Goal: Task Accomplishment & Management: Complete application form

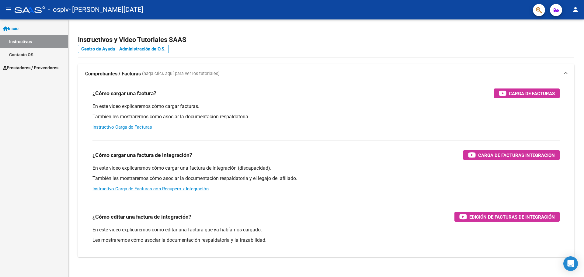
click at [42, 62] on link "Prestadores / Proveedores" at bounding box center [34, 67] width 68 height 13
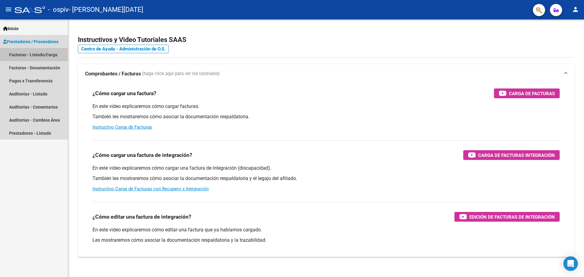
click at [45, 53] on link "Facturas - Listado/Carga" at bounding box center [34, 54] width 68 height 13
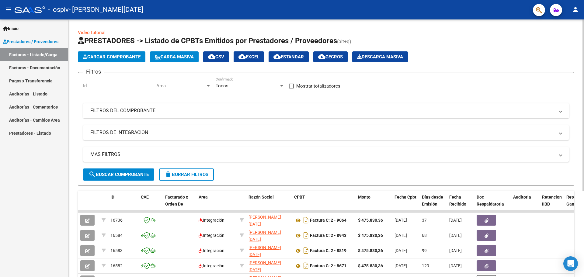
click at [115, 56] on span "Cargar Comprobante" at bounding box center [112, 56] width 58 height 5
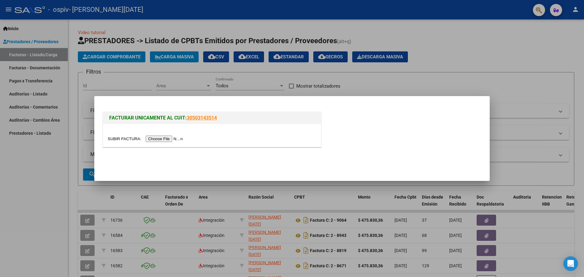
click at [179, 142] on input "file" at bounding box center [146, 139] width 77 height 6
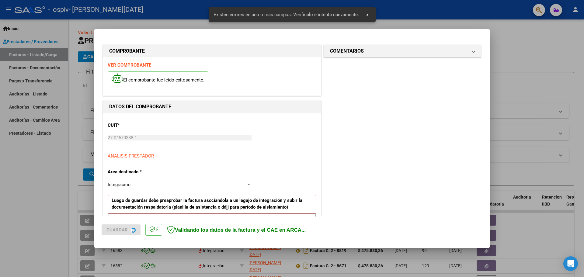
scroll to position [110, 0]
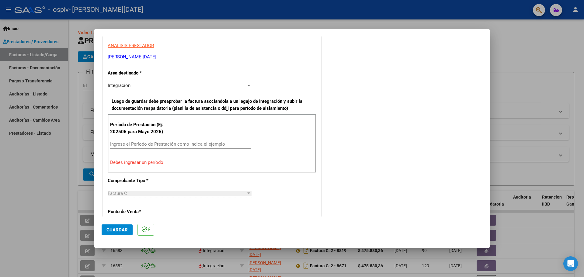
click at [182, 143] on input "Ingrese el Período de Prestación como indica el ejemplo" at bounding box center [180, 143] width 141 height 5
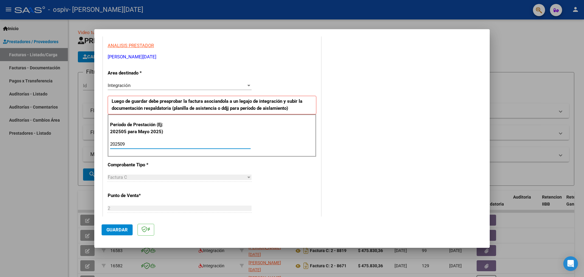
click at [183, 144] on input "202509" at bounding box center [180, 143] width 141 height 5
type input "202509"
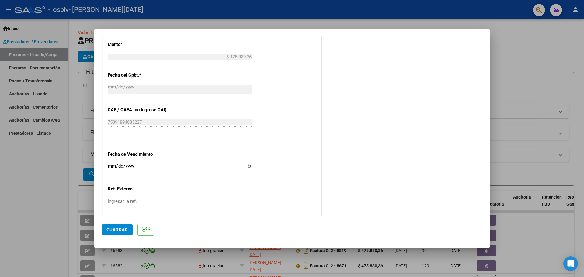
scroll to position [355, 0]
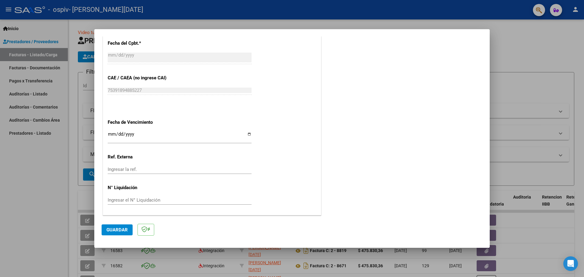
click at [247, 136] on input "Ingresar la fecha" at bounding box center [180, 137] width 144 height 10
type input "[DATE]"
click at [125, 230] on span "Guardar" at bounding box center [116, 229] width 21 height 5
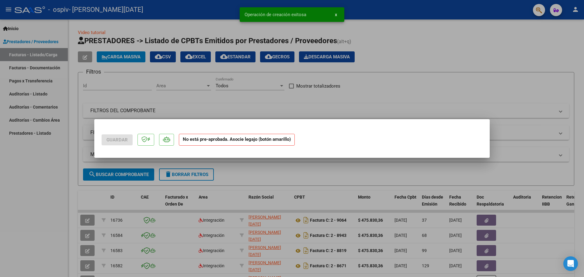
scroll to position [0, 0]
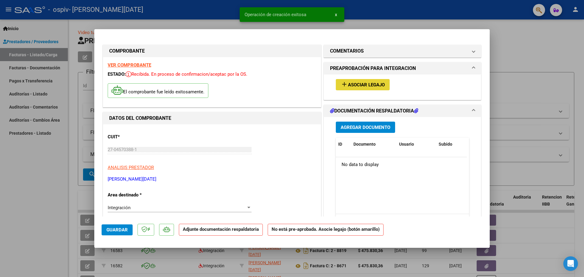
click at [342, 86] on mat-icon "add" at bounding box center [344, 84] width 7 height 7
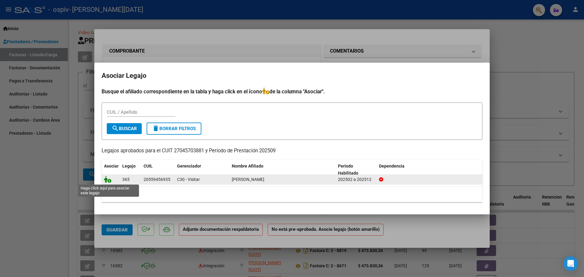
click at [107, 180] on icon at bounding box center [107, 179] width 7 height 7
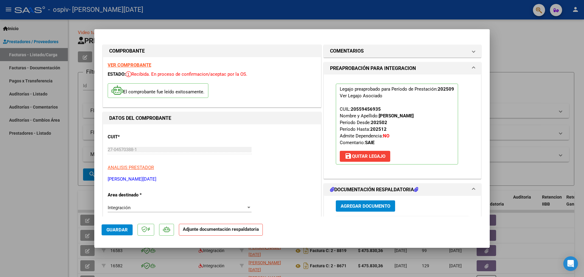
click at [351, 199] on div "Agregar Documento ID Documento Usuario Subido Acción No data to display 0 total…" at bounding box center [402, 256] width 142 height 121
click at [352, 203] on span "Agregar Documento" at bounding box center [366, 205] width 50 height 5
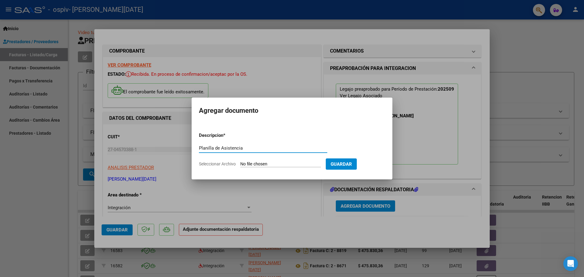
type input "Planilla de Asistencia"
click at [273, 165] on input "Seleccionar Archivo" at bounding box center [280, 164] width 81 height 6
type input "C:\fakepath\Planilla de Asistencia.pdf"
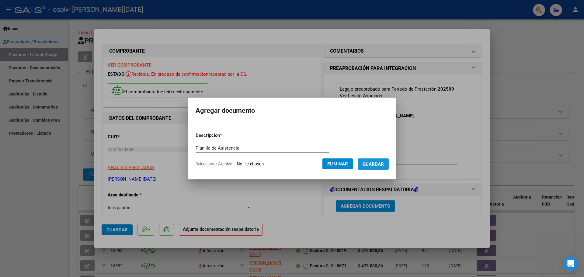
click at [376, 167] on button "Guardar" at bounding box center [373, 163] width 31 height 11
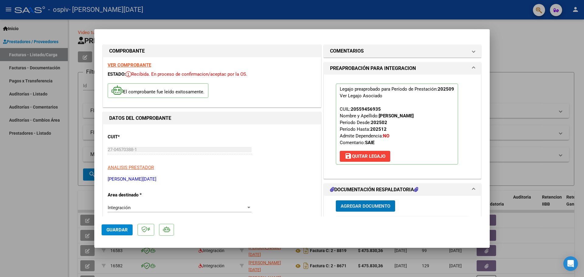
scroll to position [152, 0]
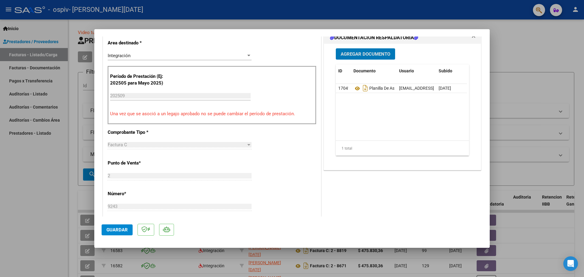
click at [121, 231] on span "Guardar" at bounding box center [116, 229] width 21 height 5
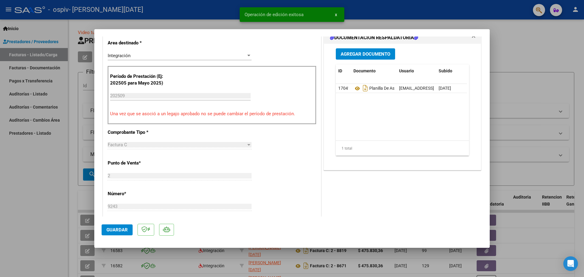
click at [121, 231] on span "Guardar" at bounding box center [116, 229] width 21 height 5
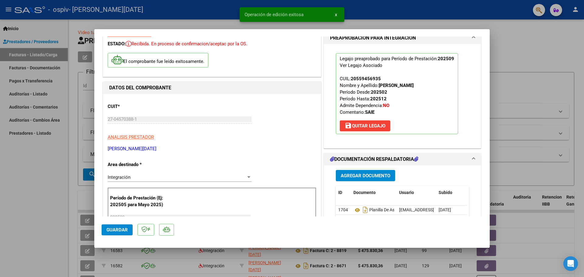
scroll to position [0, 0]
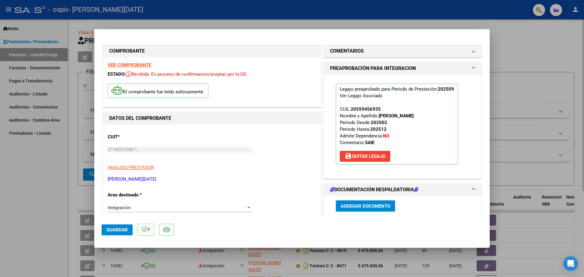
click at [508, 37] on div at bounding box center [292, 138] width 584 height 277
